Goal: Information Seeking & Learning: Learn about a topic

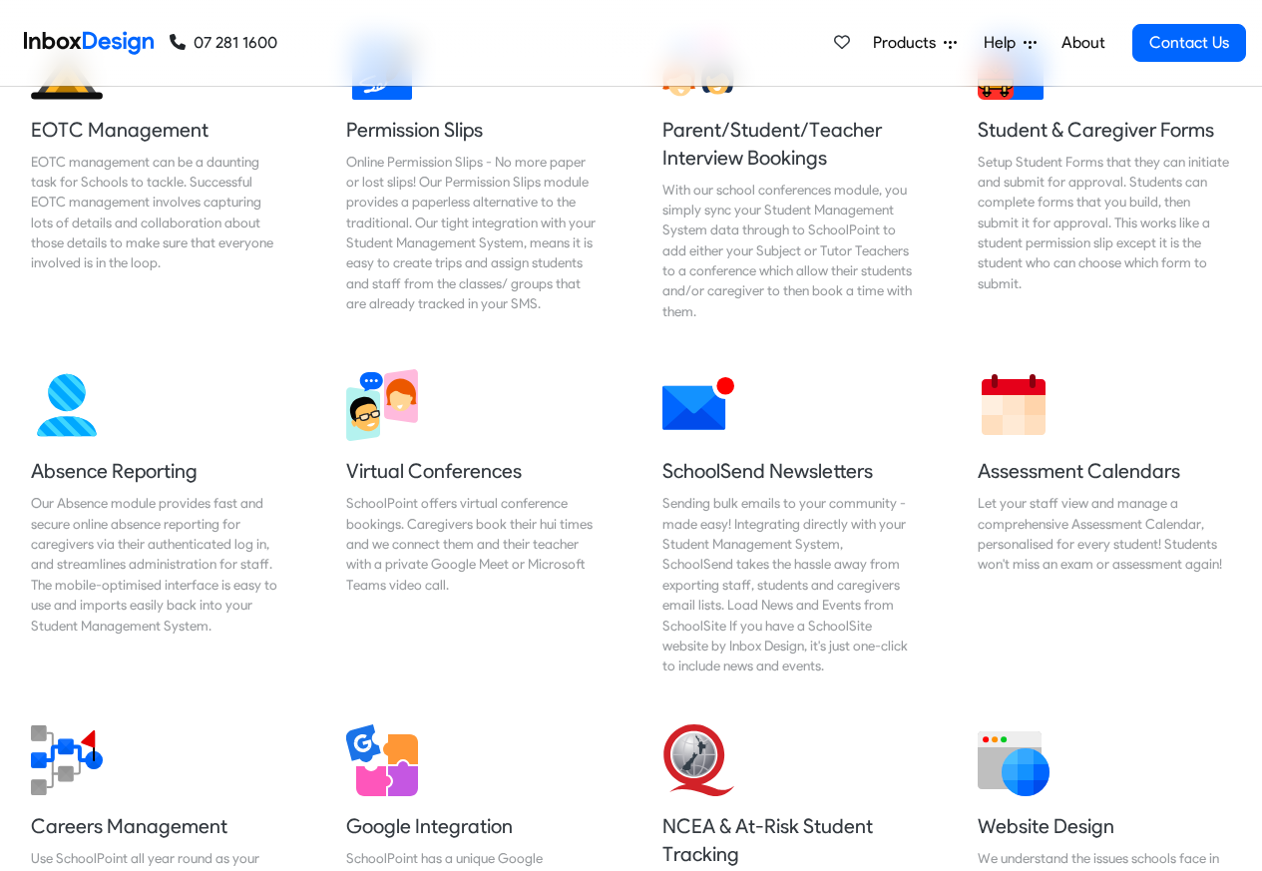
scroll to position [1436, 0]
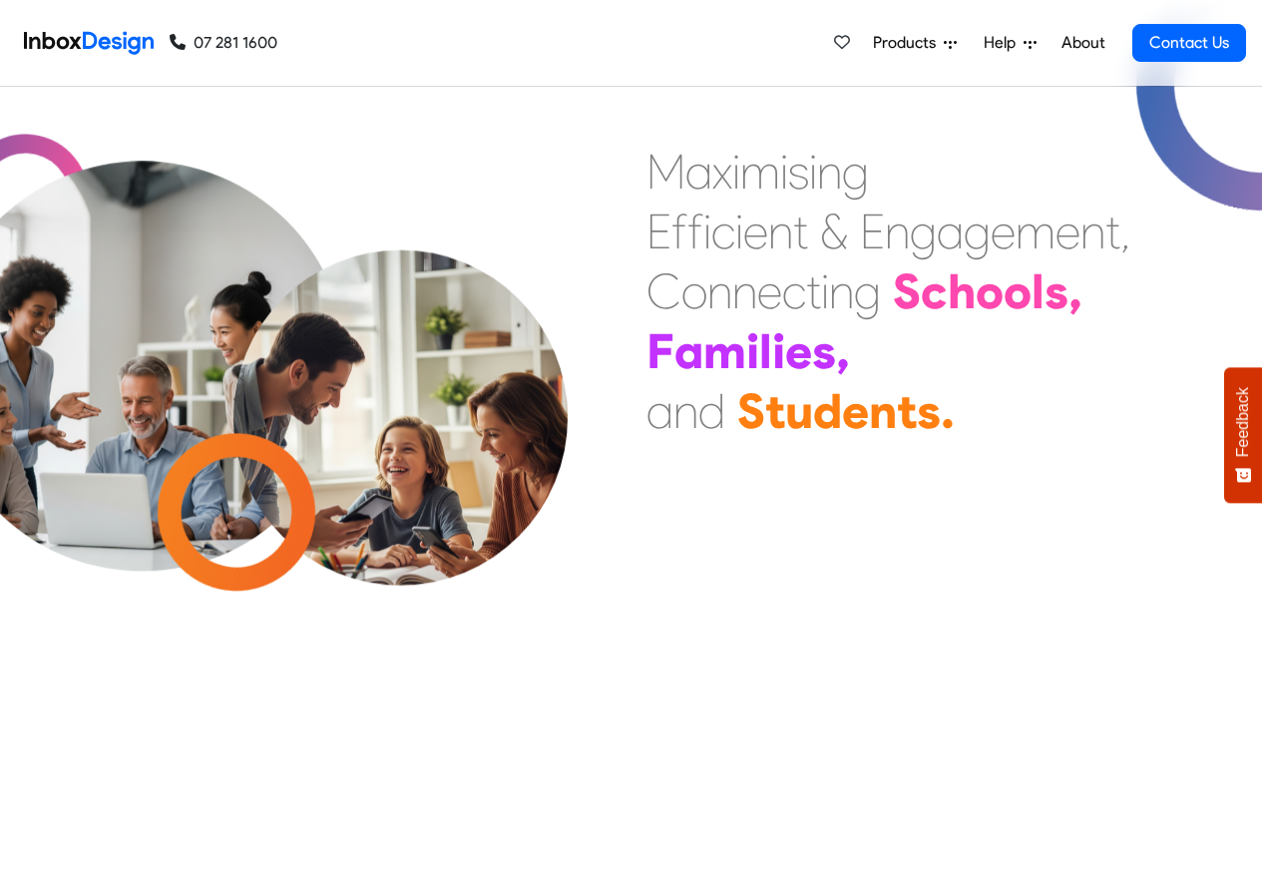
checkbox input "true"
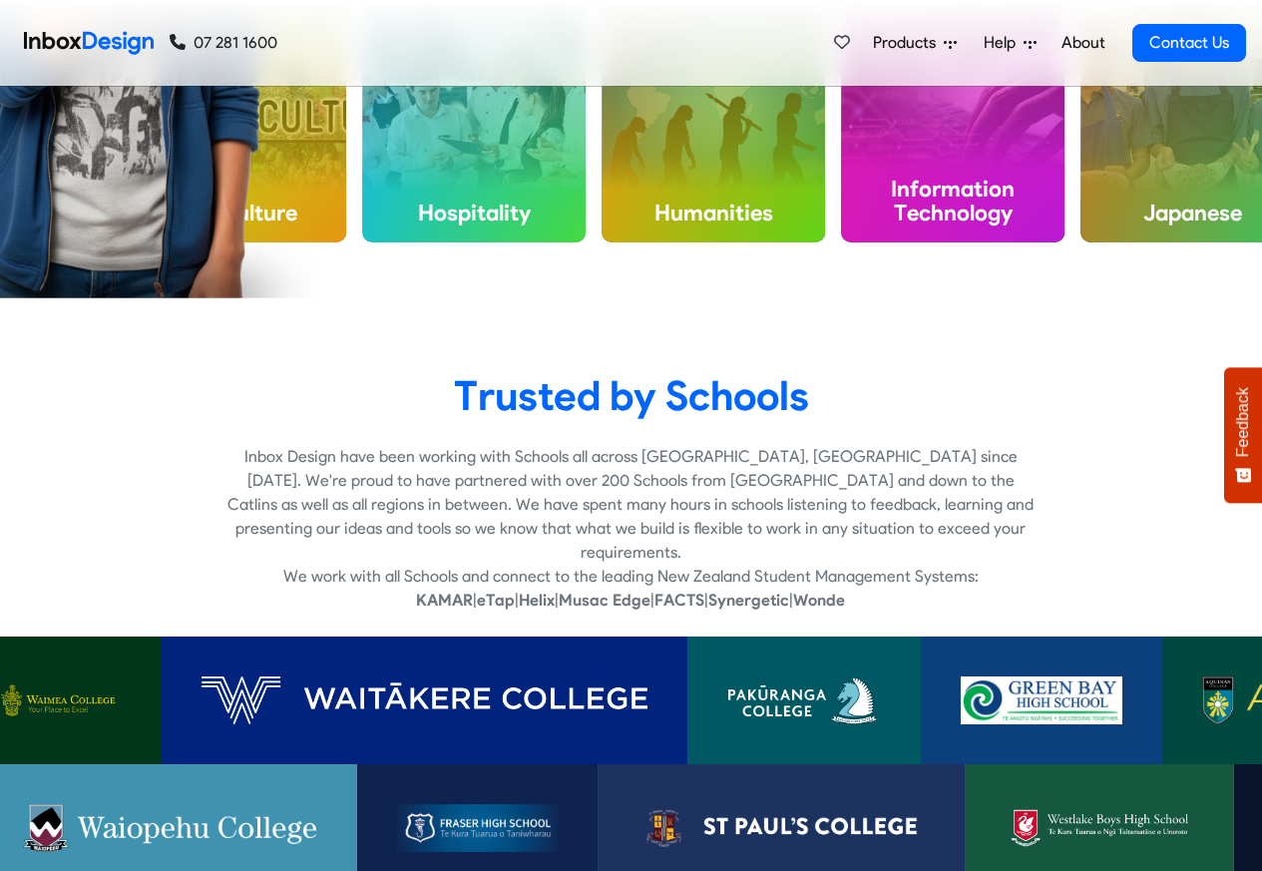
checkbox input "true"
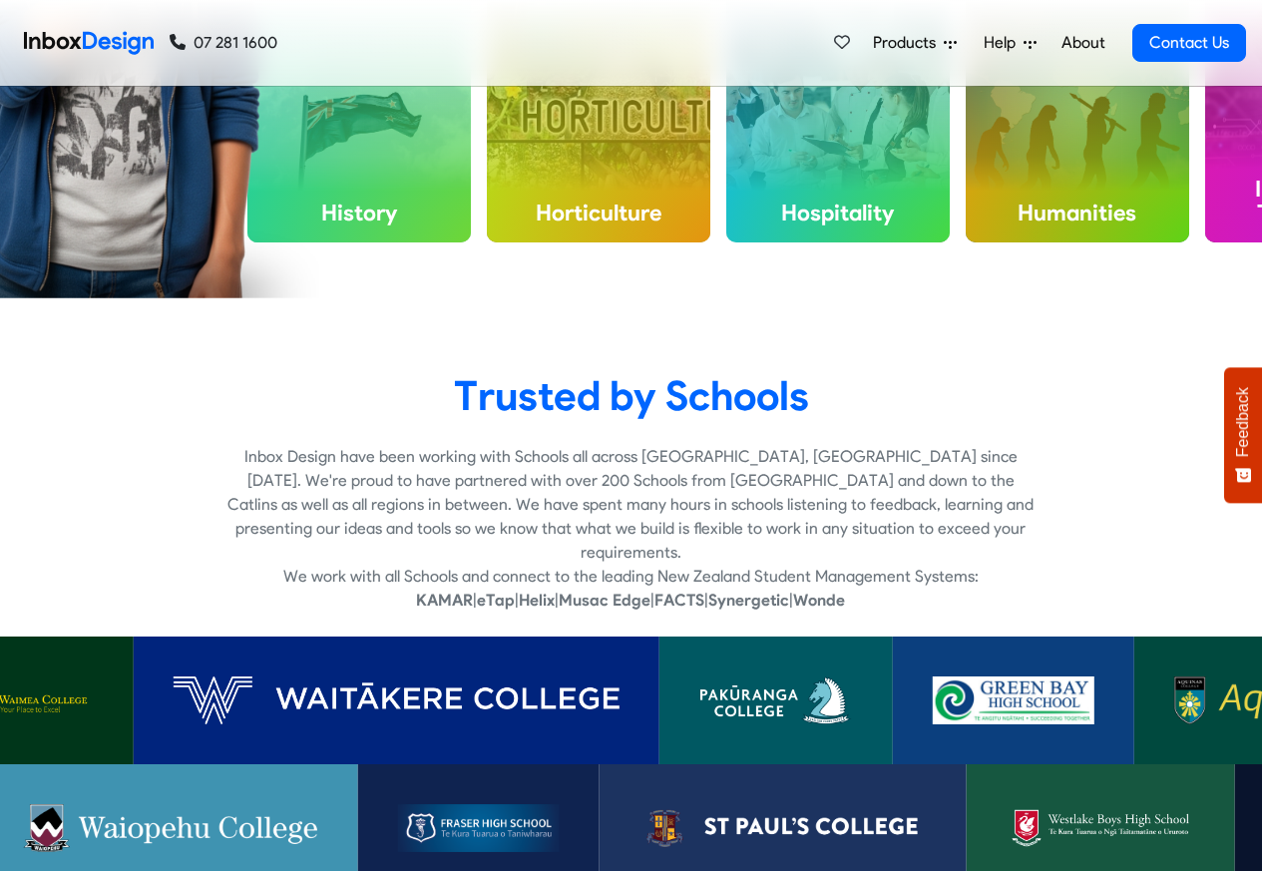
checkbox input "true"
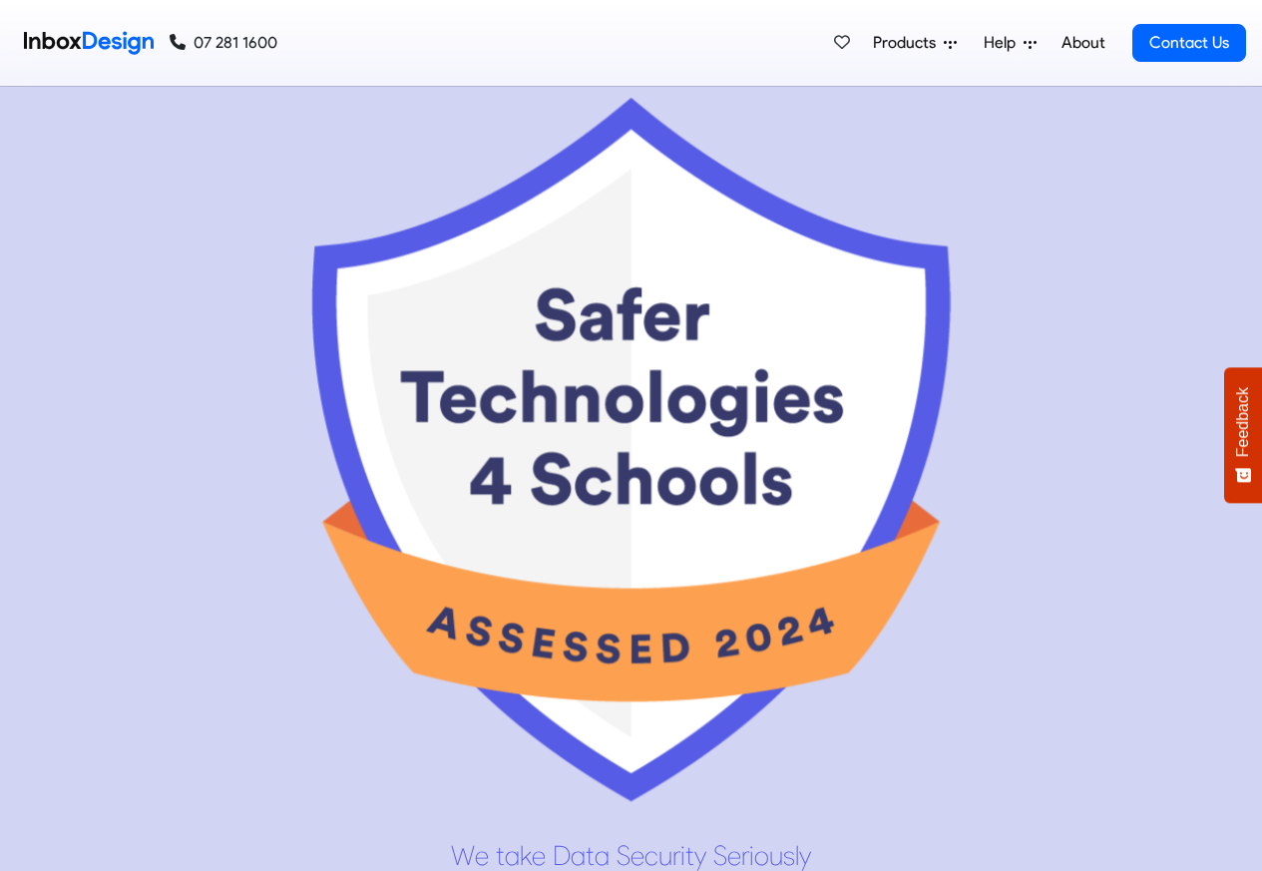
scroll to position [10123, 0]
